Goal: Task Accomplishment & Management: Manage account settings

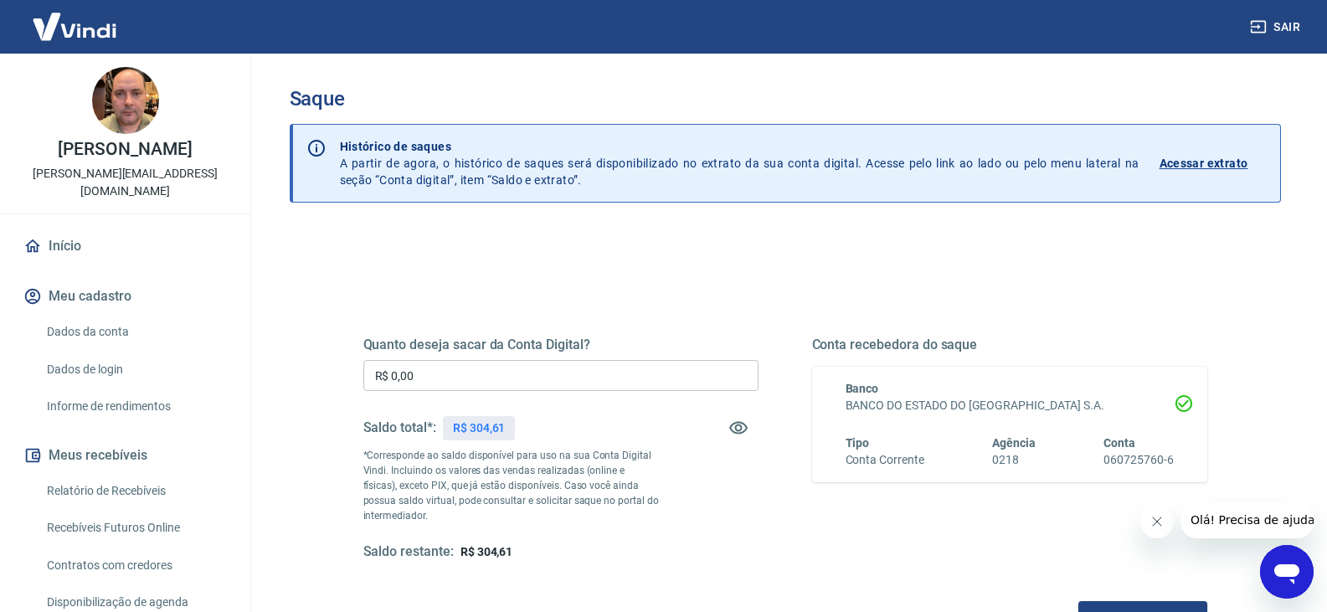
click at [449, 372] on input "R$ 0,00" at bounding box center [560, 375] width 395 height 31
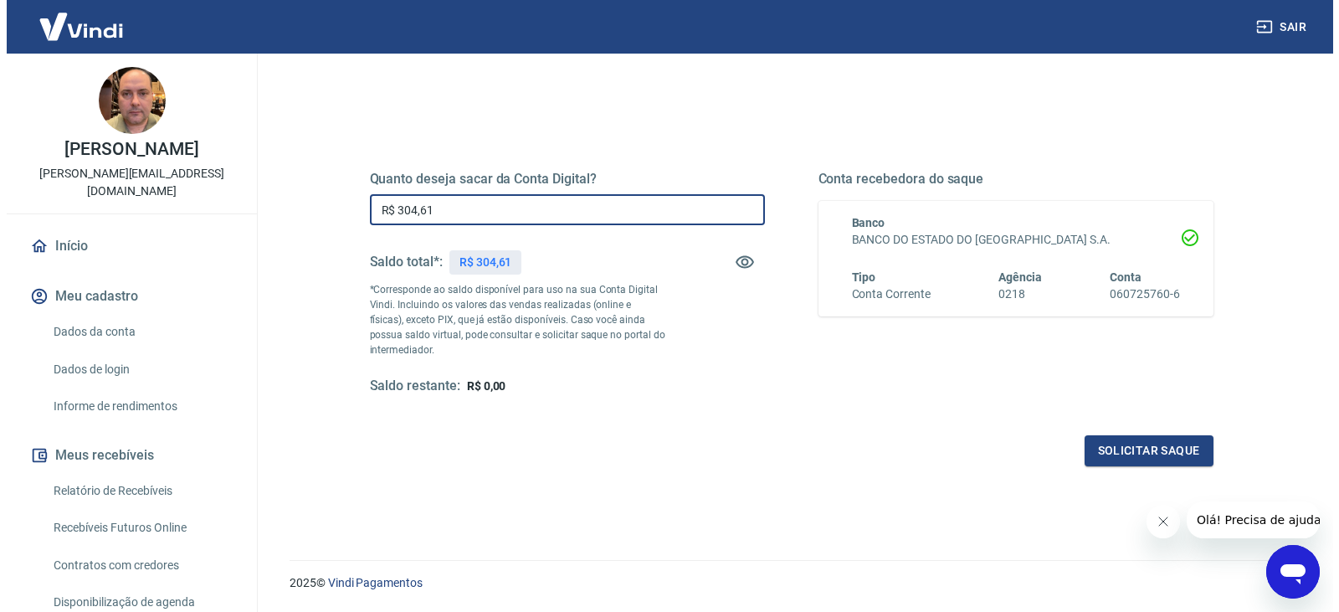
scroll to position [167, 0]
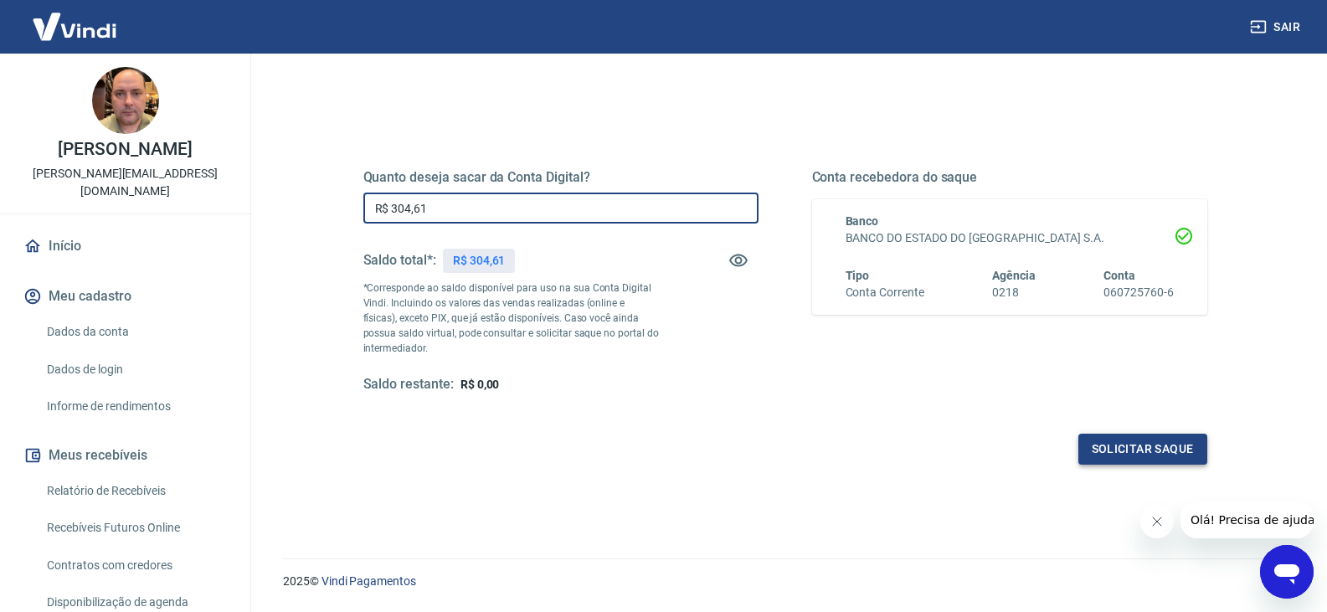
type input "R$ 304,61"
click at [1131, 449] on button "Solicitar saque" at bounding box center [1142, 449] width 129 height 31
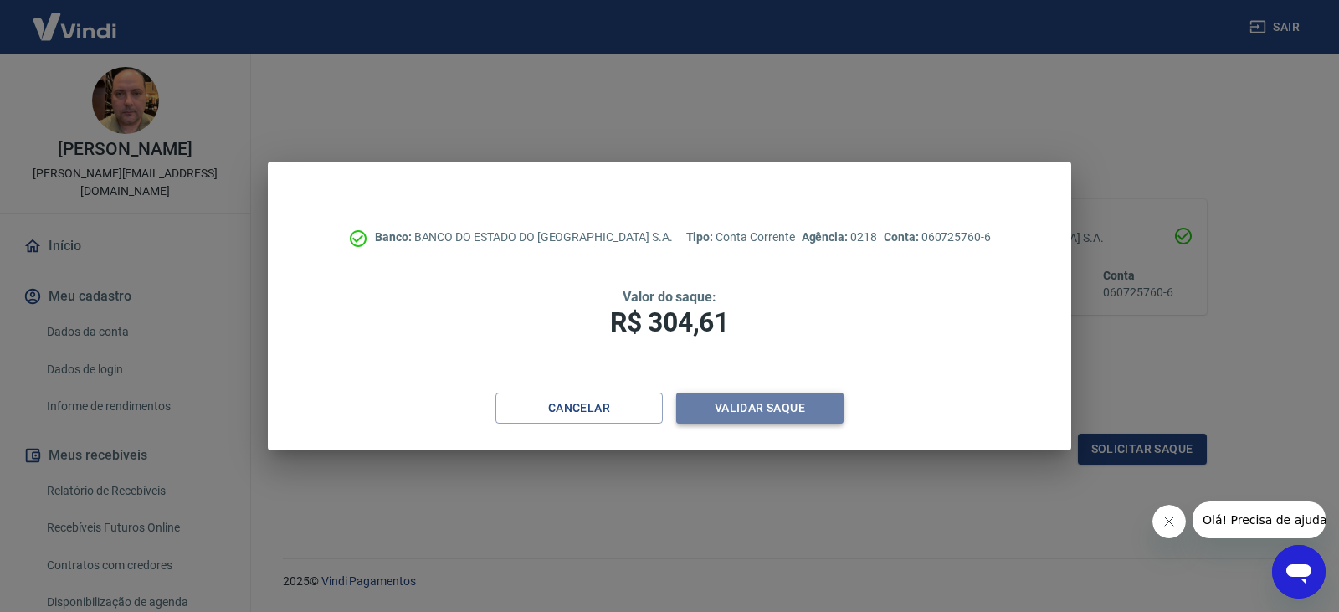
click at [762, 397] on button "Validar saque" at bounding box center [759, 408] width 167 height 31
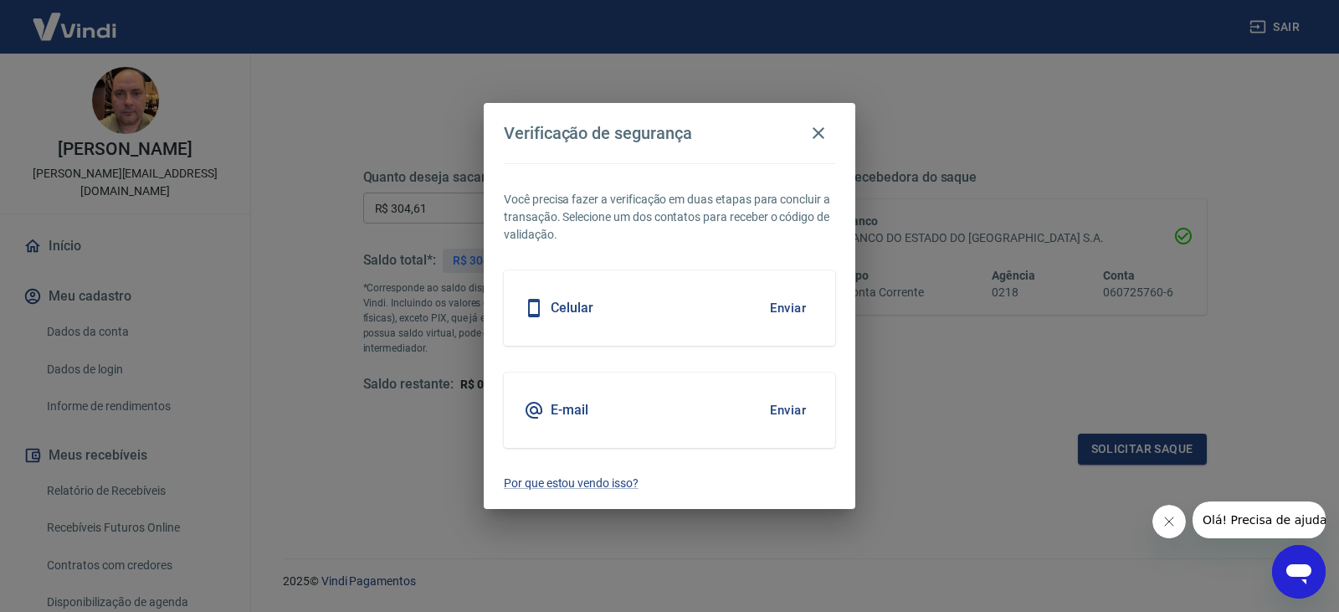
click at [779, 311] on button "Enviar" at bounding box center [788, 307] width 54 height 35
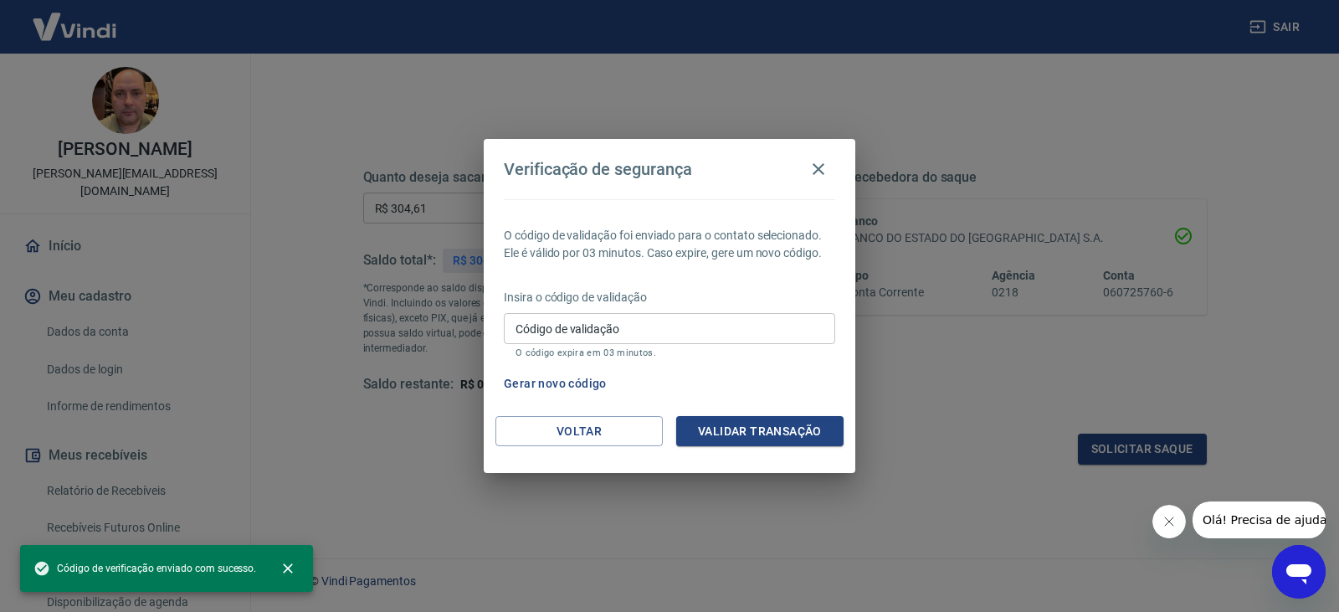
click at [625, 327] on input "Código de validação" at bounding box center [669, 328] width 331 height 31
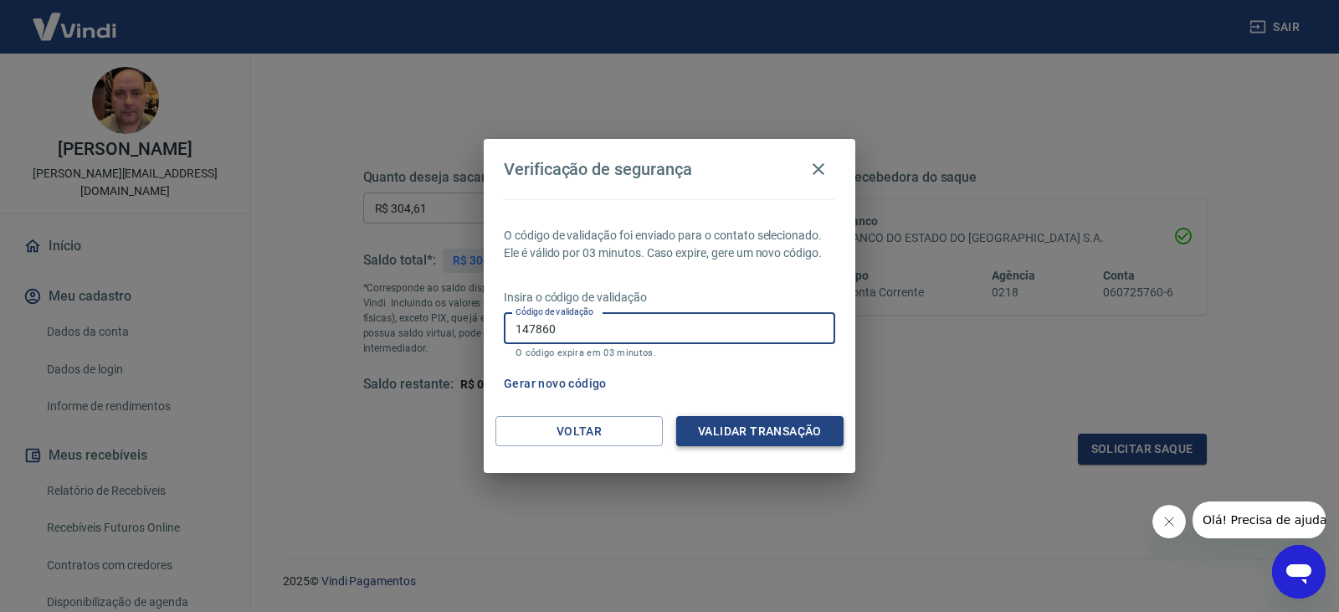
type input "147860"
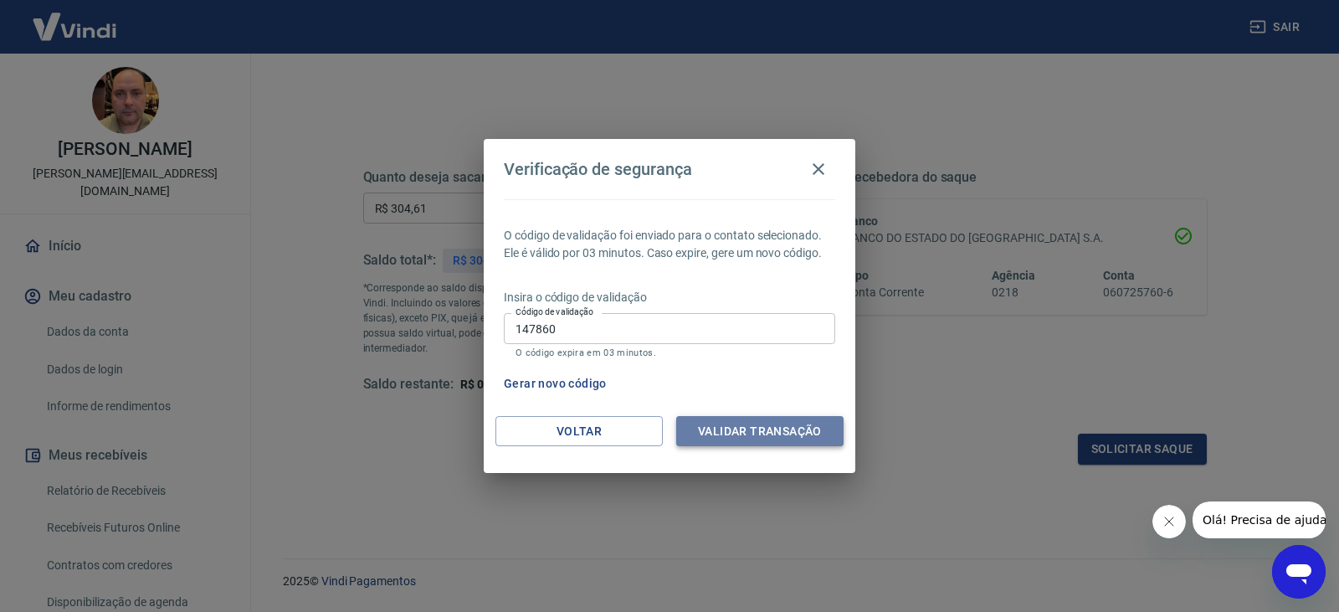
click at [805, 419] on button "Validar transação" at bounding box center [759, 431] width 167 height 31
